Goal: Book appointment/travel/reservation

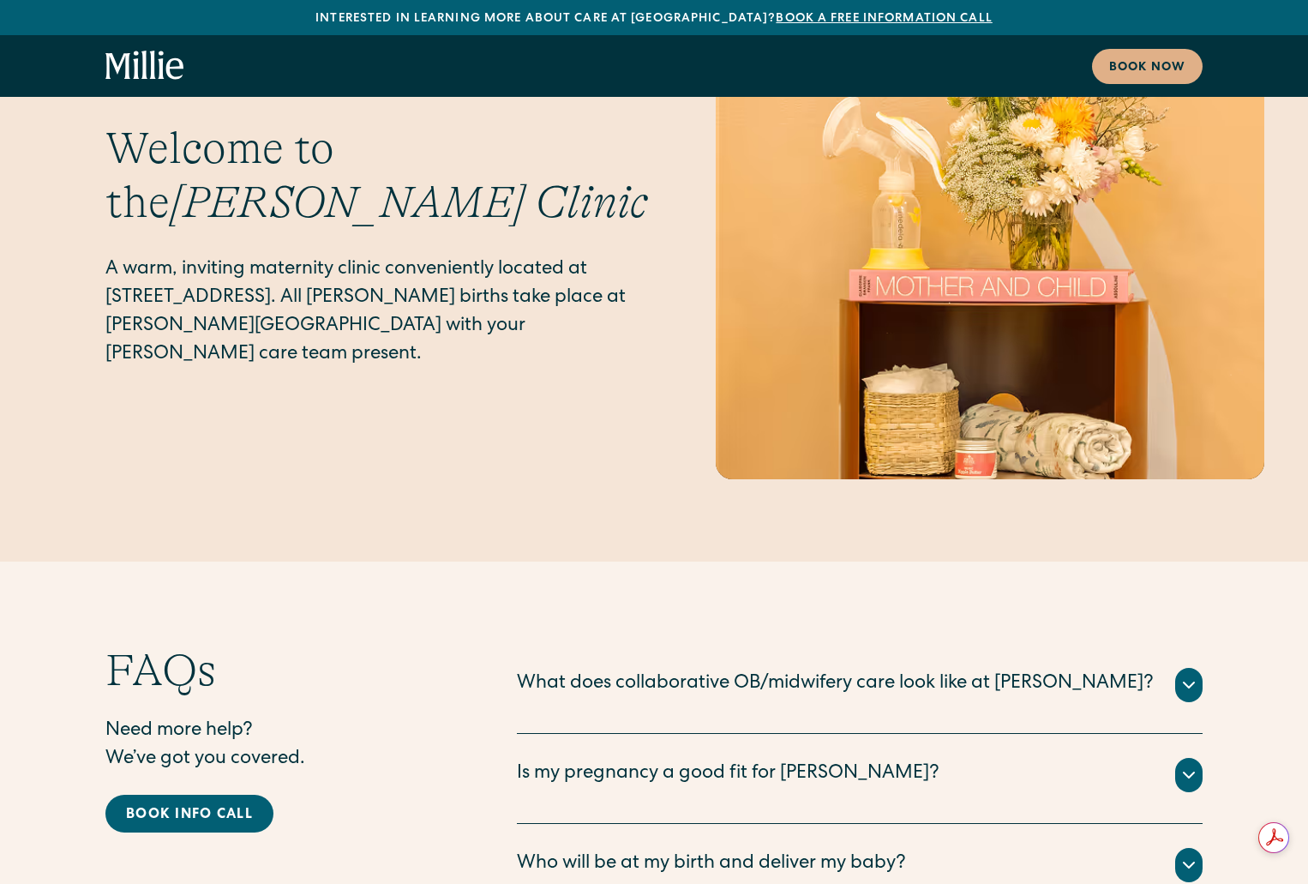
scroll to position [7905, 0]
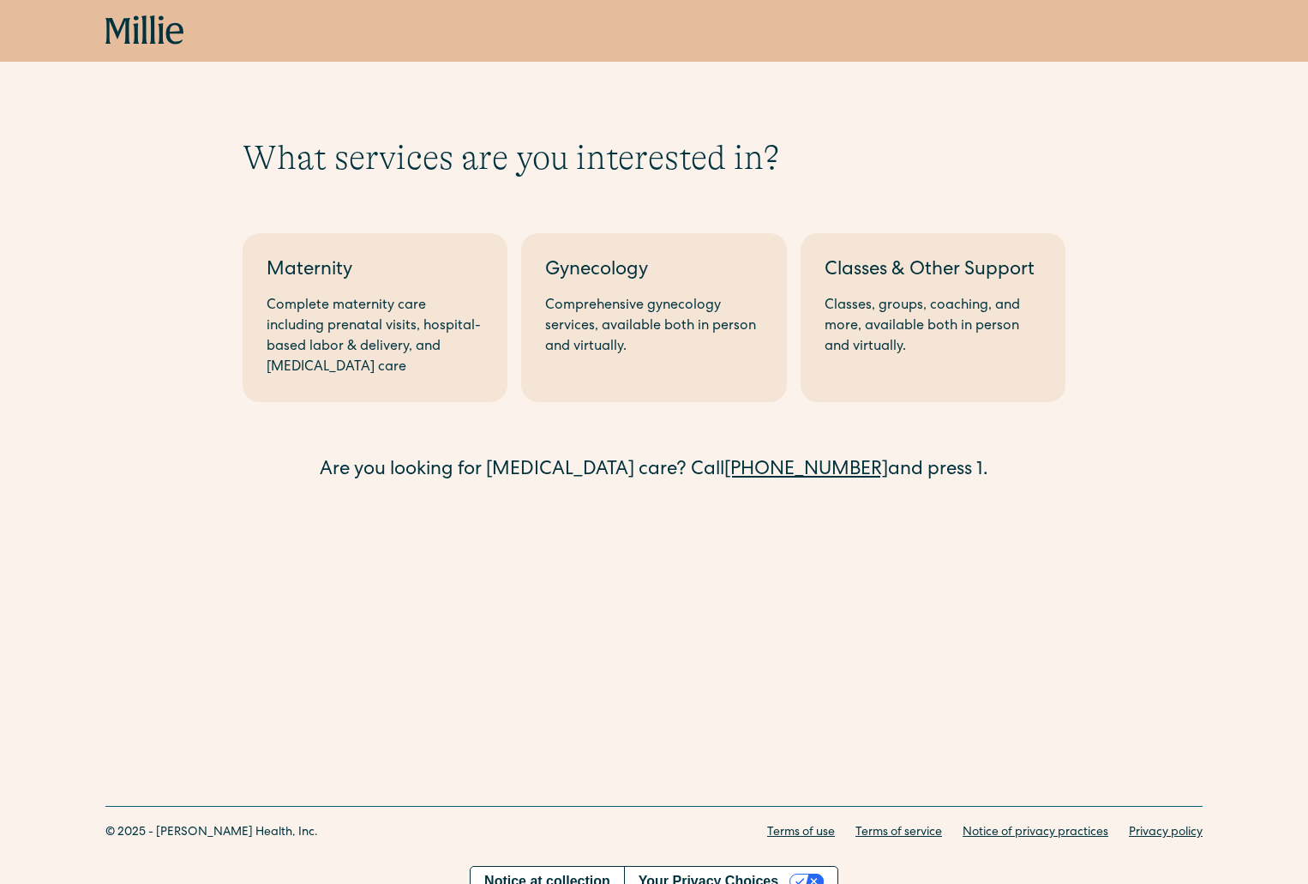
click at [713, 606] on div "What services are you interested in? Berkeley Maternity Complete maternity care…" at bounding box center [654, 375] width 1308 height 751
click at [128, 472] on div "What services are you interested in? Berkeley Maternity Complete maternity care…" at bounding box center [654, 311] width 1308 height 348
